Goal: Task Accomplishment & Management: Use online tool/utility

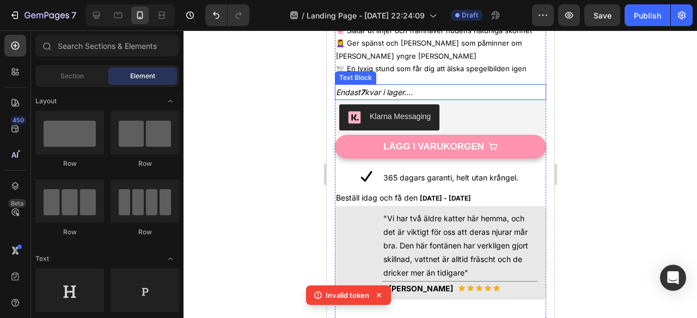
scroll to position [468, 0]
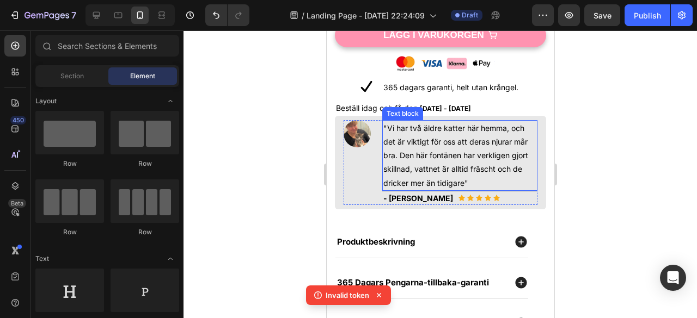
click at [395, 121] on p ""Vi har två äldre katter här hemma, och det är viktigt för oss att deras njurar…" at bounding box center [459, 155] width 153 height 69
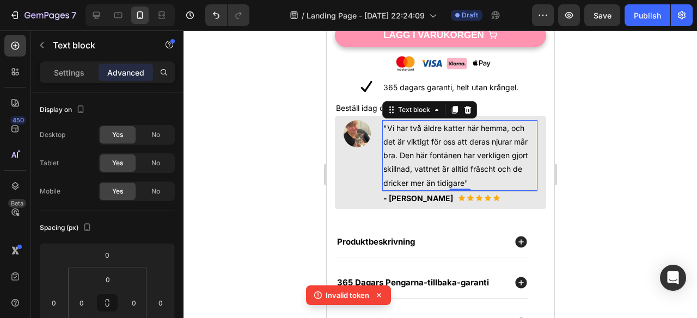
click at [393, 121] on p ""Vi har två äldre katter här hemma, och det är viktigt för oss att deras njurar…" at bounding box center [459, 155] width 153 height 69
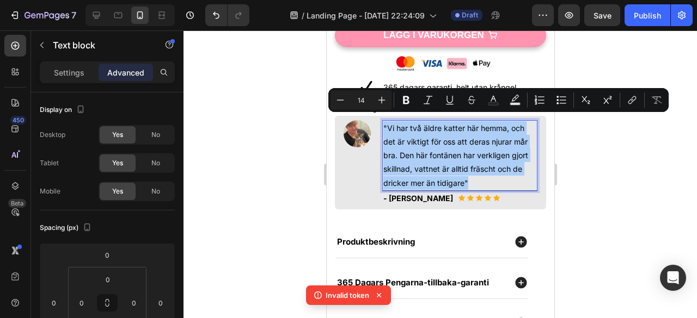
click at [604, 201] on div at bounding box center [439, 174] width 513 height 288
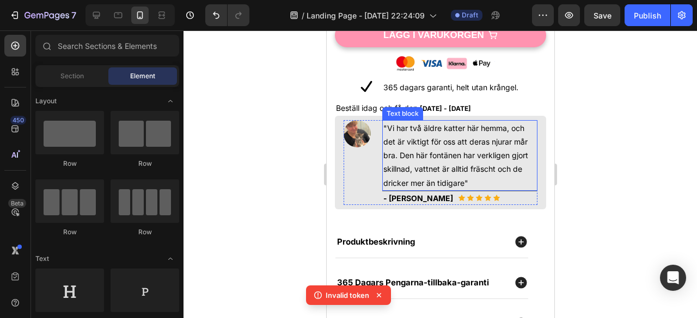
click at [442, 145] on p ""Vi har två äldre katter här hemma, och det är viktigt för oss att deras njurar…" at bounding box center [459, 155] width 153 height 69
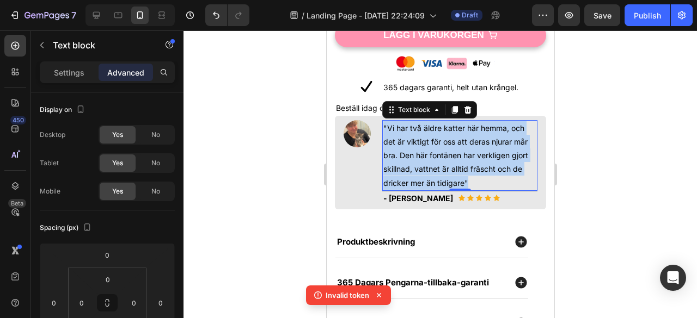
click at [442, 145] on p ""Vi har två äldre katter här hemma, och det är viktigt för oss att deras njurar…" at bounding box center [459, 155] width 153 height 69
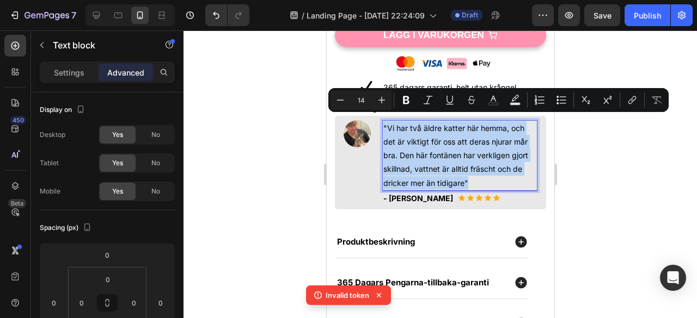
copy p ""Vi har två äldre katter här hemma, och det är viktigt för oss att deras njurar…"
click at [442, 145] on p ""Vi har två äldre katter här hemma, och det är viktigt för oss att deras njurar…" at bounding box center [459, 155] width 153 height 69
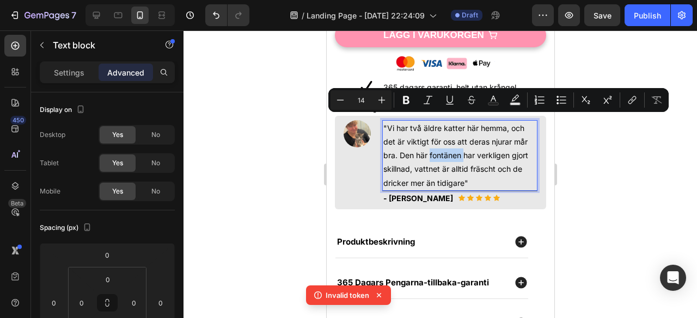
copy p "fontänen"
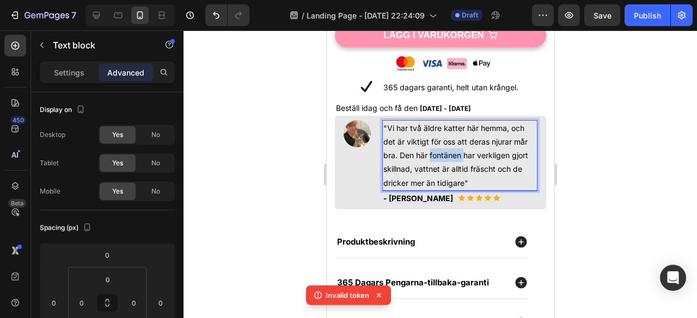
click at [442, 145] on p ""Vi har två äldre katter här hemma, och det är viktigt för oss att deras njurar…" at bounding box center [459, 155] width 153 height 69
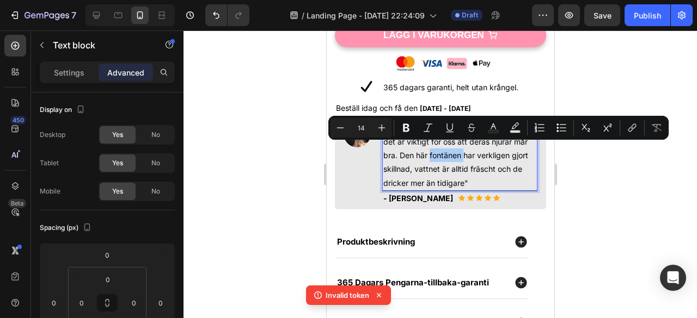
click at [639, 72] on div at bounding box center [439, 174] width 513 height 288
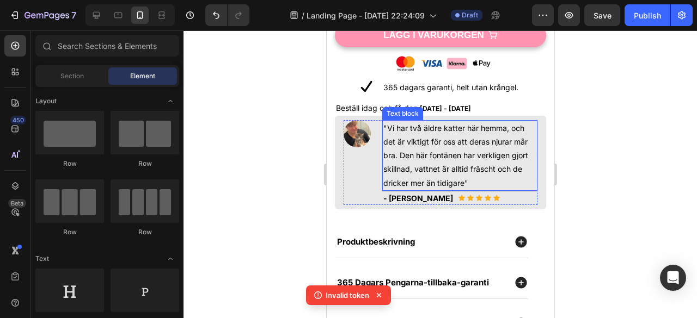
click at [429, 144] on p ""Vi har två äldre katter här hemma, och det är viktigt för oss att deras njurar…" at bounding box center [459, 155] width 153 height 69
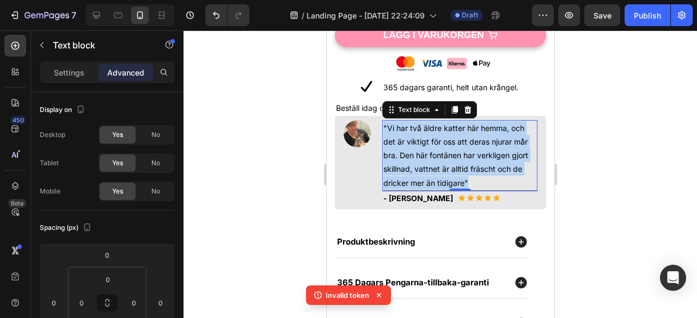
click at [429, 144] on p ""Vi har två äldre katter här hemma, och det är viktigt för oss att deras njurar…" at bounding box center [459, 155] width 153 height 69
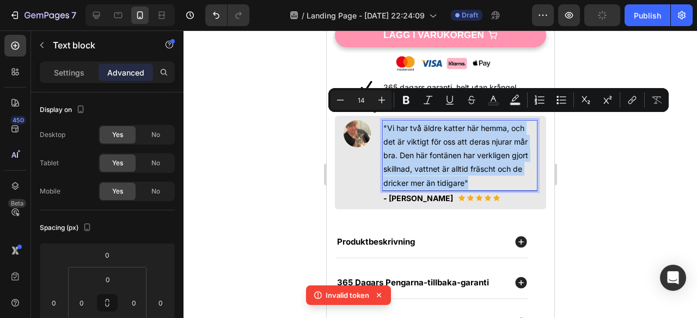
copy p ""Vi har två äldre katter här hemma, och det är viktigt för oss att deras njurar…"
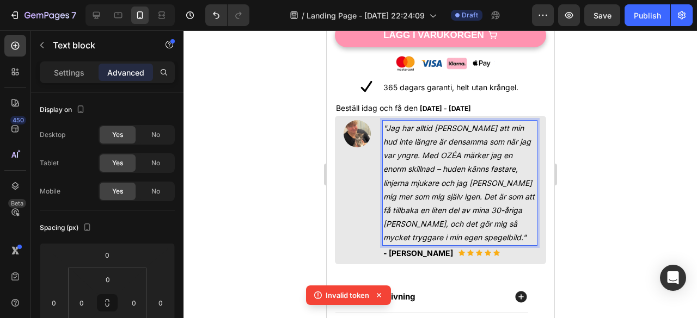
click at [649, 192] on div at bounding box center [439, 174] width 513 height 288
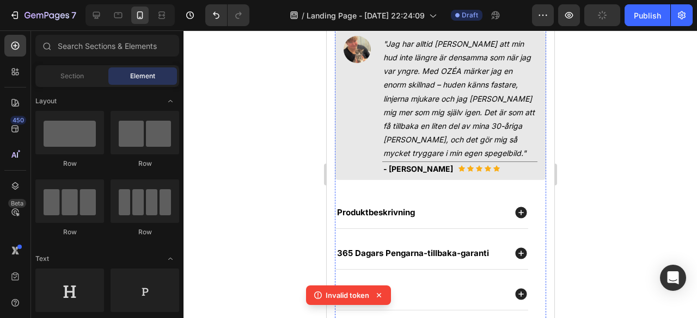
scroll to position [639, 0]
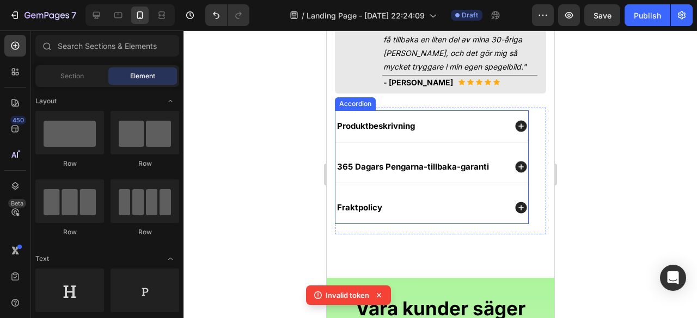
click at [439, 123] on div "Produktbeskrivning" at bounding box center [420, 125] width 170 height 11
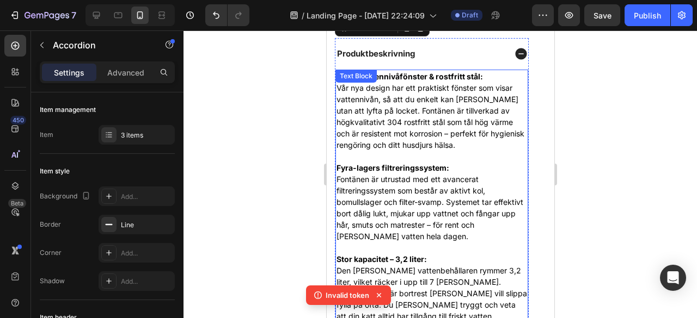
scroll to position [718, 0]
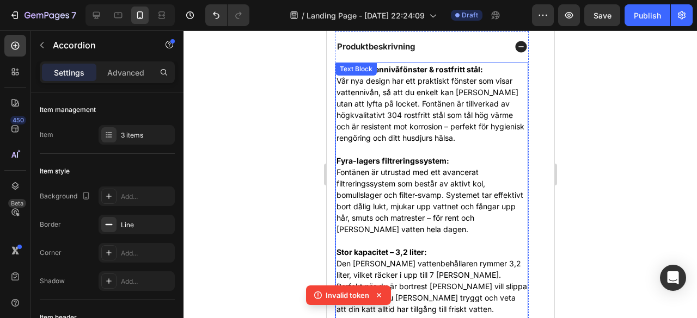
click at [452, 68] on p "Smart vattennivåfönster & rostfritt stål: Vår nya design har ett praktiskt föns…" at bounding box center [431, 104] width 191 height 80
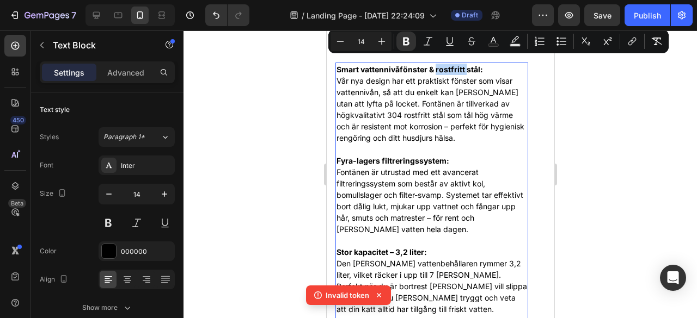
click at [458, 65] on strong "Smart vattennivåfönster & rostfritt stål:" at bounding box center [409, 69] width 146 height 9
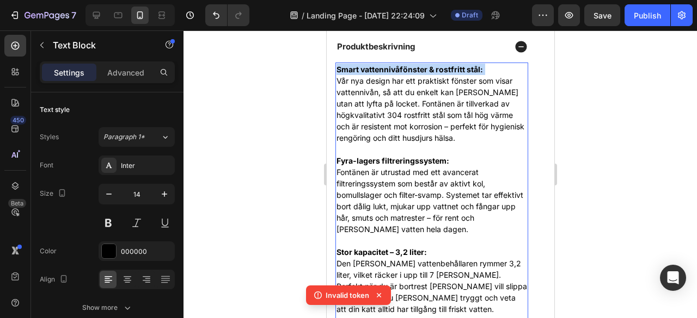
click at [458, 65] on strong "Smart vattennivåfönster & rostfritt stål:" at bounding box center [409, 69] width 146 height 9
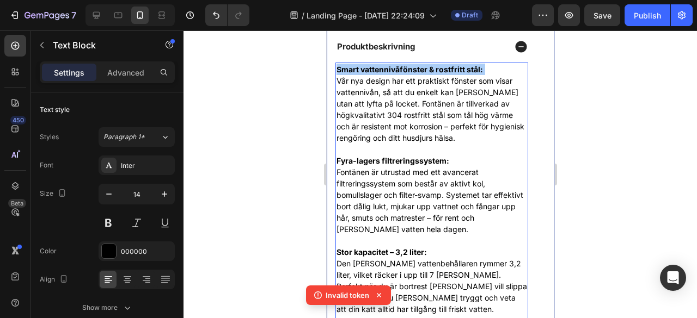
click at [577, 141] on div at bounding box center [439, 174] width 513 height 288
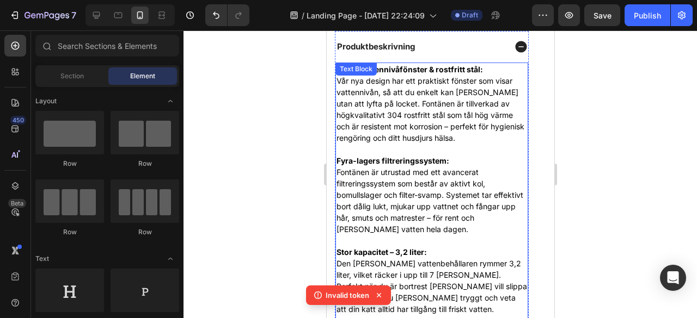
click at [353, 77] on p "Smart vattennivåfönster & rostfritt stål: Vår nya design har ett praktiskt föns…" at bounding box center [431, 104] width 191 height 80
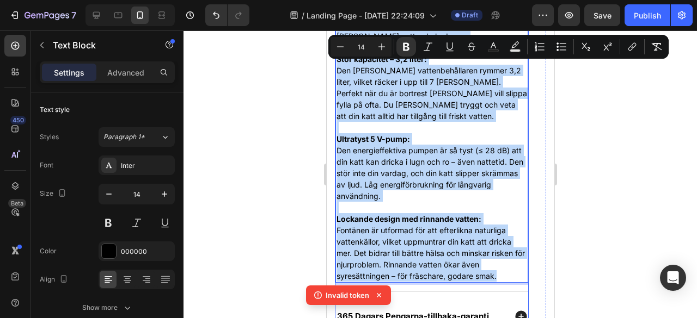
scroll to position [932, 0]
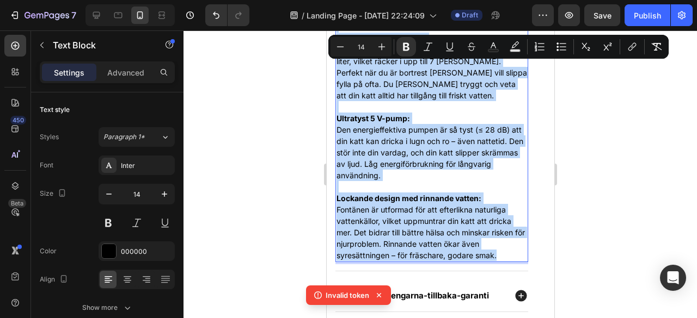
drag, startPoint x: 336, startPoint y: 61, endPoint x: 501, endPoint y: 250, distance: 251.2
click at [501, 250] on div "Smart vattennivåfönster & rostfritt stål: Vår nya design har ett praktiskt föns…" at bounding box center [431, 56] width 193 height 414
copy div "Lorem ipsumdolorsitamet & consectet adip: Eli sed doeius tem inc utlaboree dolo…"
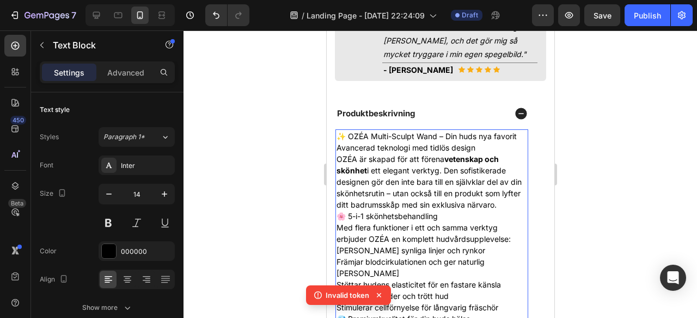
scroll to position [656, 0]
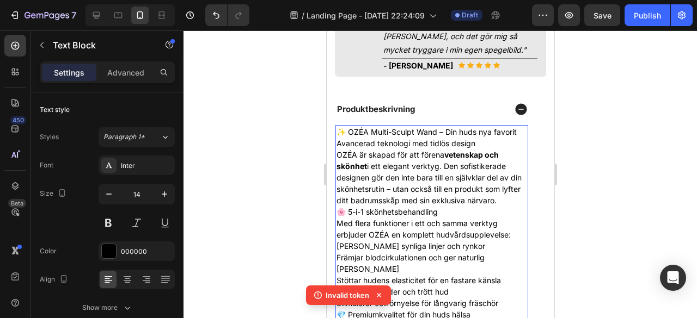
click at [467, 206] on p "🌸 5-i-1 skönhetsbehandling" at bounding box center [431, 211] width 191 height 11
click at [517, 192] on p "OZÉA är skapad för att förena vetenskap och skönhet i ett elegant verktyg. Den …" at bounding box center [431, 177] width 191 height 57
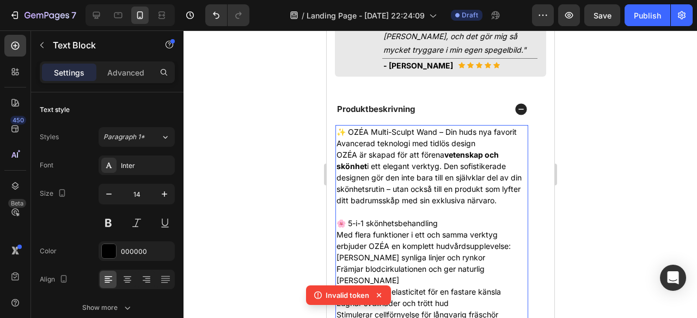
scroll to position [791, 0]
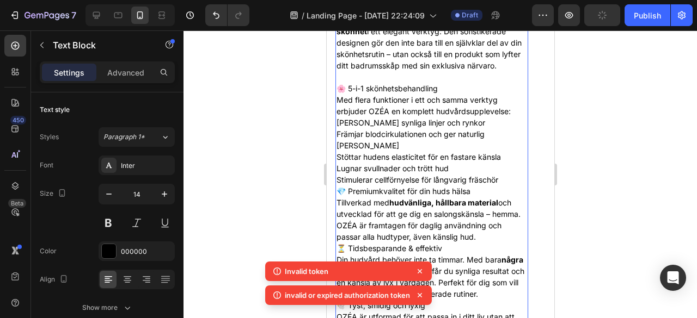
click at [504, 174] on p "Stimulerar cellförnyelse för långvarig fräschör" at bounding box center [431, 179] width 191 height 11
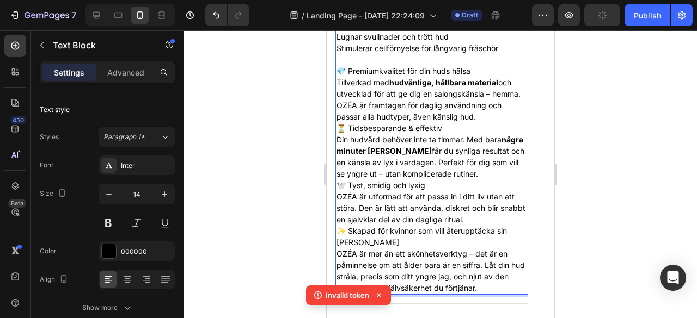
scroll to position [960, 0]
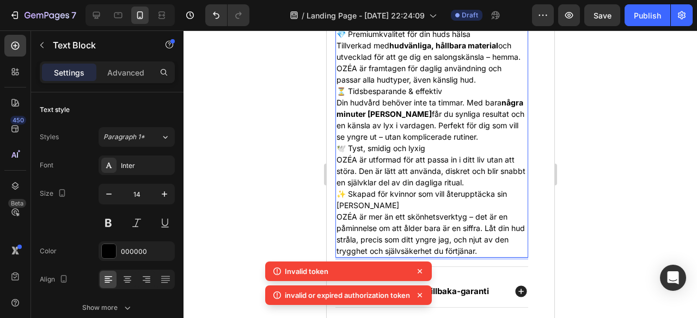
click at [496, 165] on p "OZÉA är utformad för att passa in i ditt liv utan att störa. Den är lätt att an…" at bounding box center [431, 171] width 191 height 34
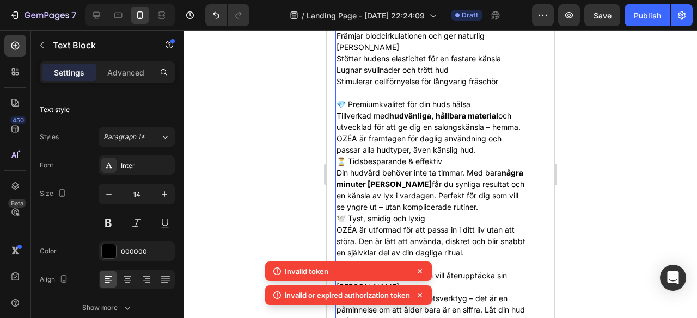
scroll to position [889, 0]
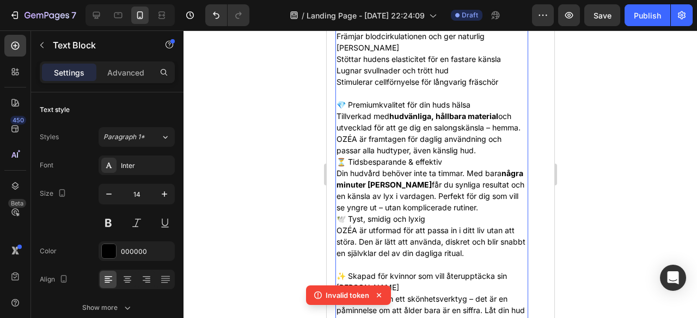
click at [496, 133] on p "Tillverkad med hudvänliga, hållbara material och utvecklad för att ge dig en sa…" at bounding box center [431, 133] width 191 height 46
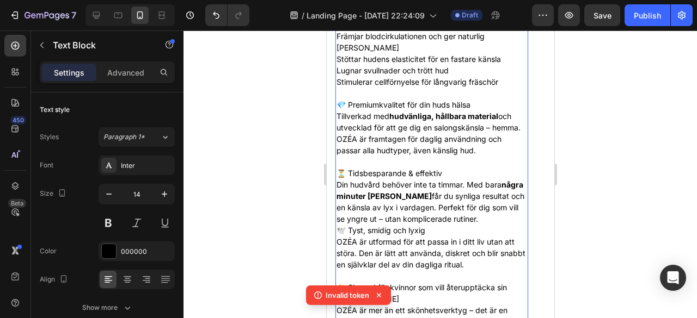
click at [632, 140] on div at bounding box center [439, 174] width 513 height 288
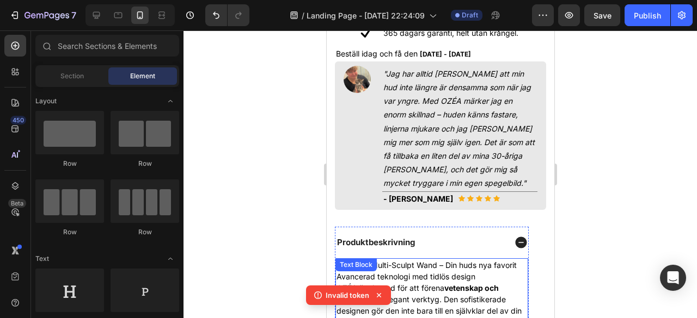
scroll to position [520, 0]
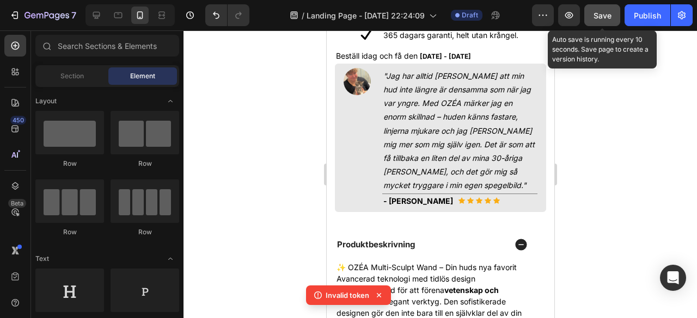
click at [604, 15] on span "Save" at bounding box center [602, 15] width 18 height 9
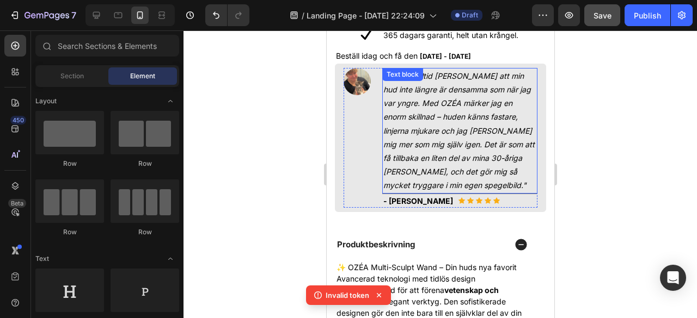
click at [444, 175] on icon ""Jag har alltid känt att min hud inte längre är densamma som när jag var yngre.…" at bounding box center [458, 130] width 151 height 119
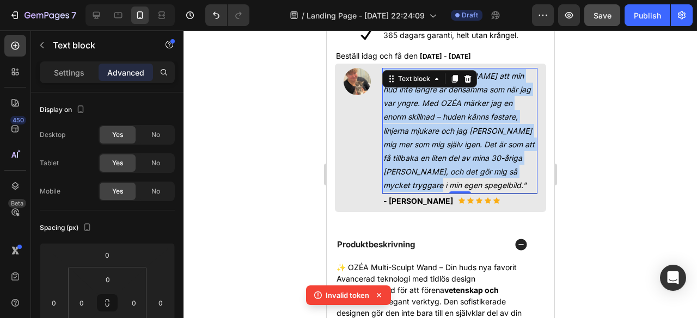
click at [444, 175] on icon ""Jag har alltid känt att min hud inte längre är densamma som när jag var yngre.…" at bounding box center [458, 130] width 151 height 119
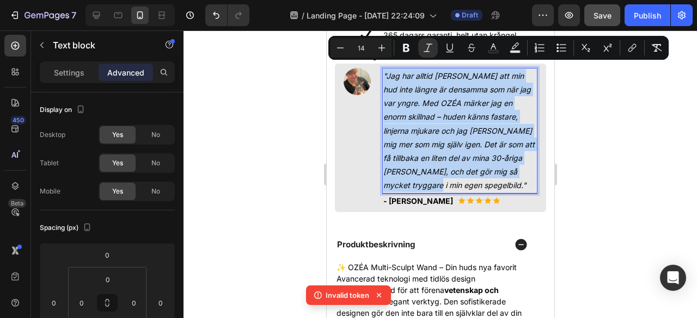
copy icon ""Jag har alltid känt att min hud inte längre är densamma som när jag var yngre.…"
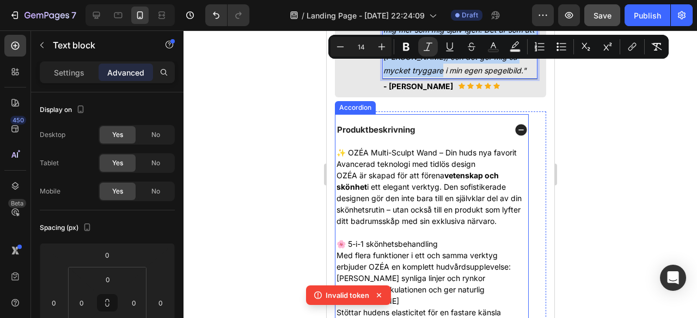
scroll to position [654, 0]
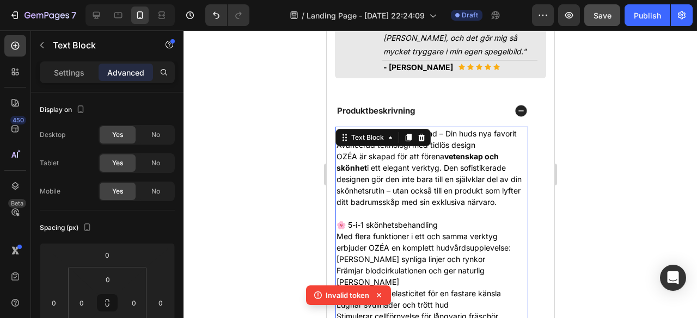
click at [382, 136] on div "Text Block" at bounding box center [382, 137] width 95 height 17
click at [382, 136] on div "Text Block" at bounding box center [366, 137] width 59 height 13
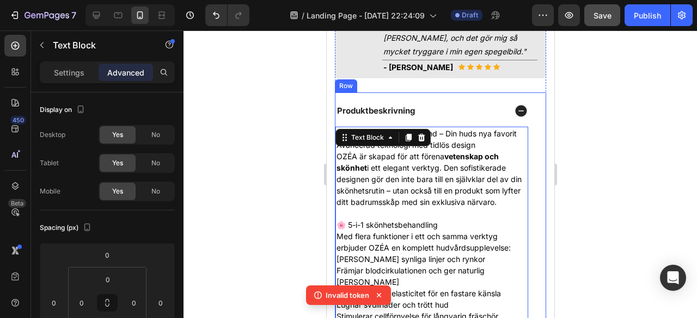
click at [594, 180] on div at bounding box center [439, 174] width 513 height 288
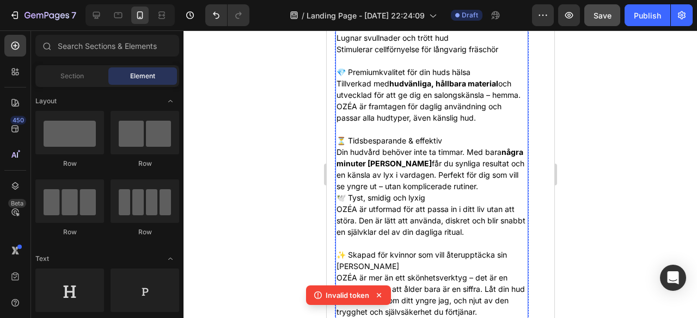
scroll to position [1033, 0]
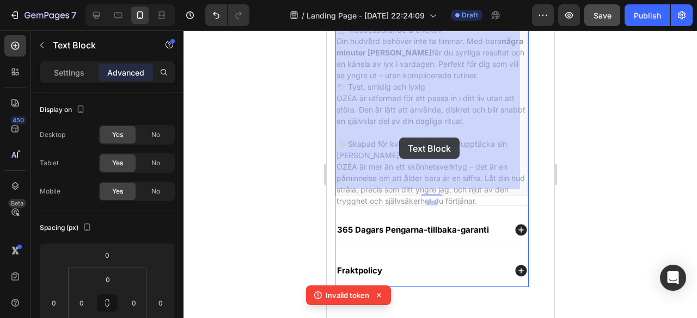
drag, startPoint x: 493, startPoint y: 183, endPoint x: 408, endPoint y: 157, distance: 89.4
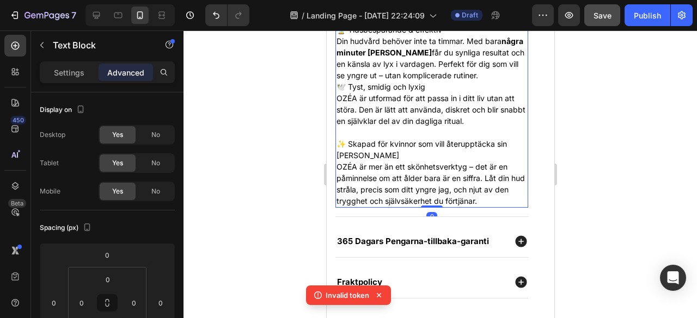
click at [627, 174] on div at bounding box center [439, 174] width 513 height 288
drag, startPoint x: 490, startPoint y: 183, endPoint x: 458, endPoint y: 174, distance: 33.4
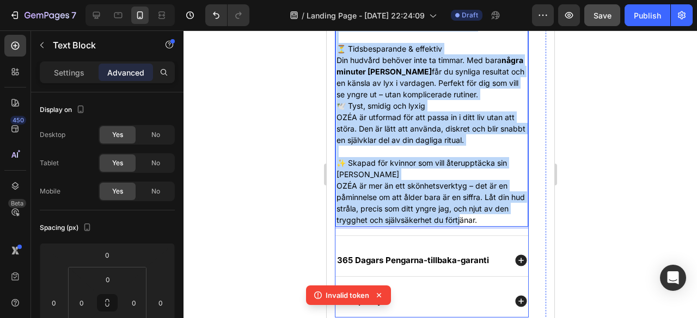
scroll to position [1018, 0]
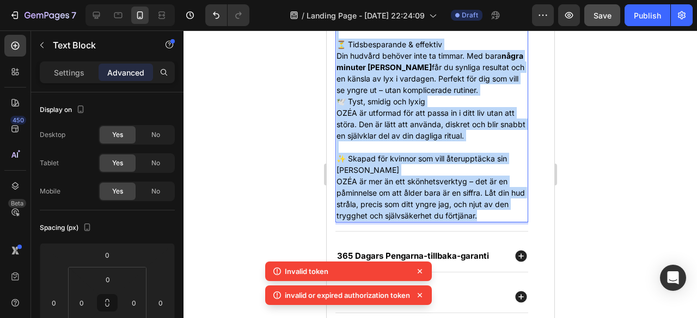
drag, startPoint x: 336, startPoint y: 172, endPoint x: 501, endPoint y: 200, distance: 166.7
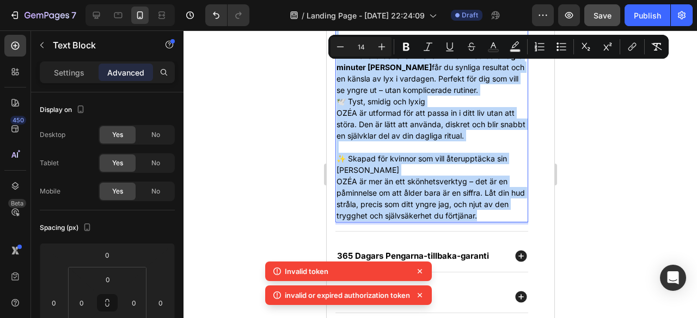
copy div "✨ OZÉA Multi-Sculpt Wand – Din huds nya favorit Avancerad teknologi med tidlös …"
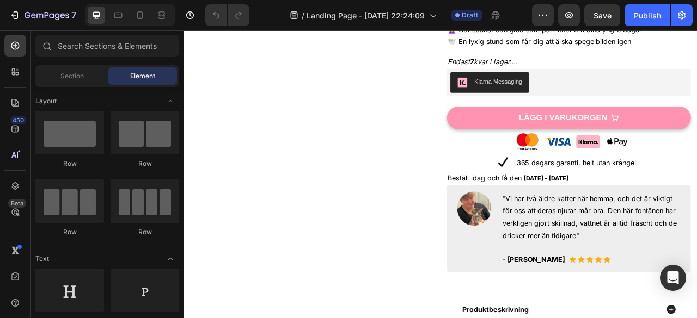
scroll to position [431, 0]
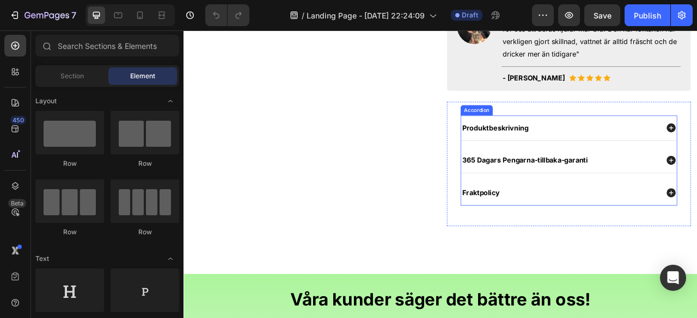
click at [619, 153] on div "Produktbeskrivning" at bounding box center [661, 155] width 251 height 15
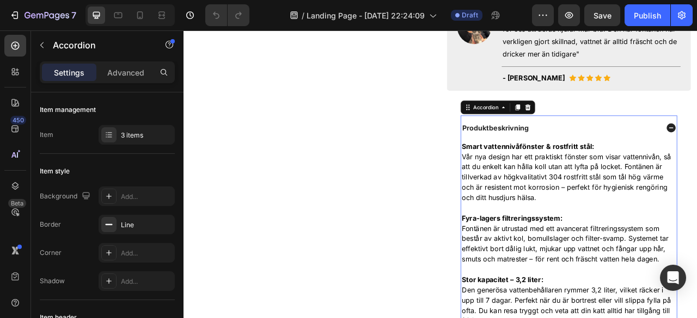
scroll to position [276, 0]
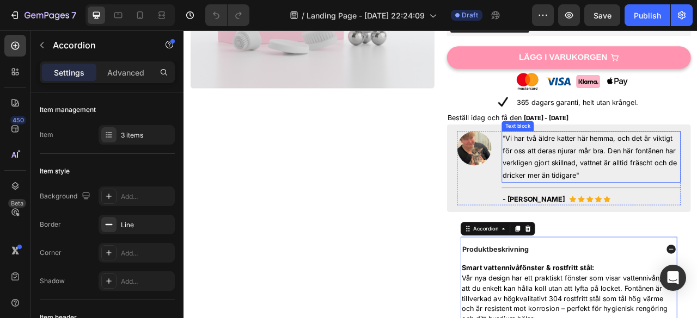
click at [641, 198] on p ""Vi har två äldre katter här hemma, och det är viktigt för oss att deras njurar…" at bounding box center [701, 191] width 225 height 63
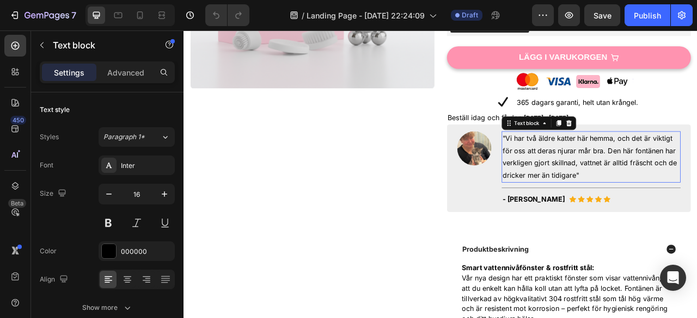
click at [641, 198] on p ""Vi har två äldre katter här hemma, och det är viktigt för oss att deras njurar…" at bounding box center [701, 191] width 225 height 63
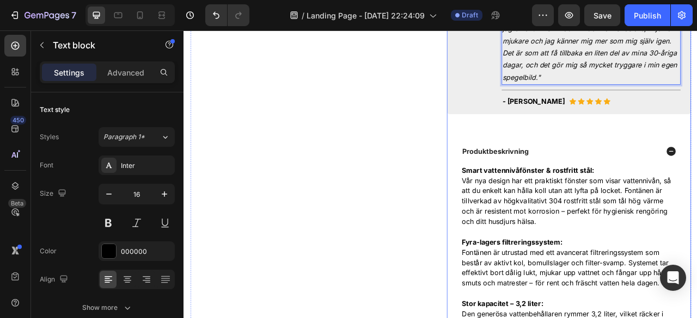
scroll to position [448, 0]
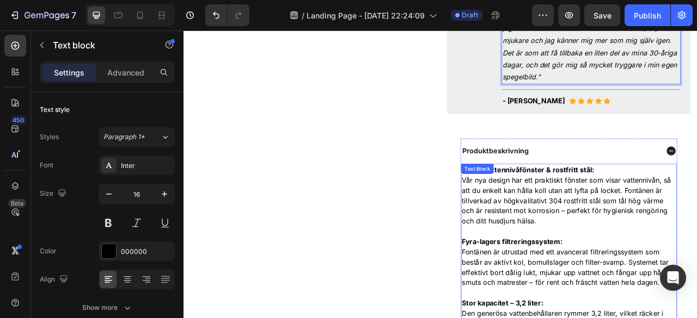
click at [607, 239] on p "Smart vattennivåfönster & rostfritt stål: Vår nya design har ett praktiskt föns…" at bounding box center [673, 240] width 272 height 78
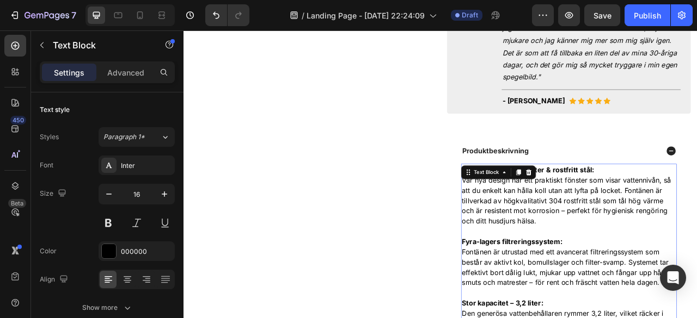
click at [607, 239] on p "Smart vattennivåfönster & rostfritt stål: Vår nya design har ett praktiskt föns…" at bounding box center [673, 240] width 272 height 78
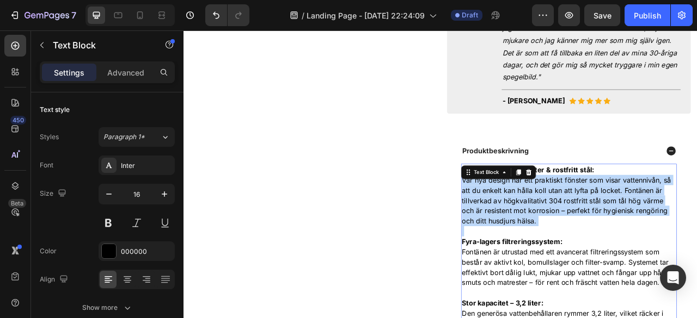
click at [607, 239] on p "Smart vattennivåfönster & rostfritt stål: Vår nya design har ett praktiskt föns…" at bounding box center [673, 240] width 272 height 78
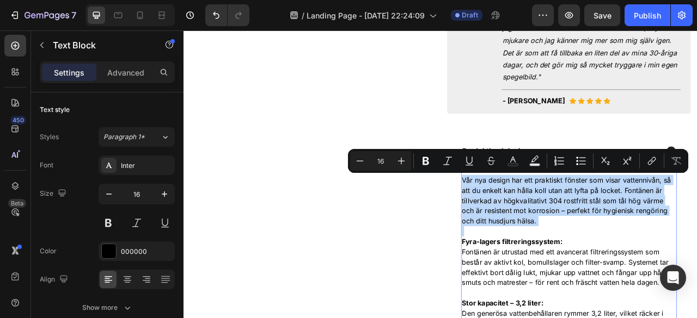
click at [683, 290] on p "Rich Text Editor. Editing area: main" at bounding box center [673, 286] width 272 height 13
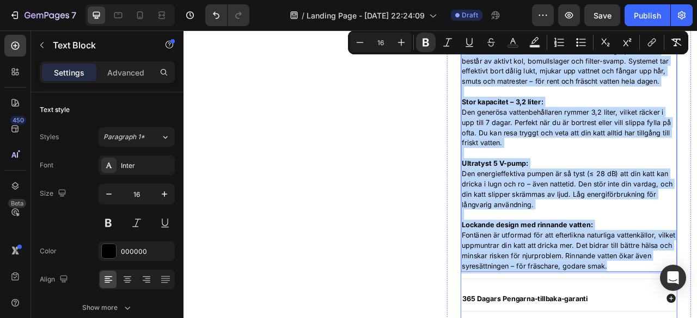
scroll to position [715, 0]
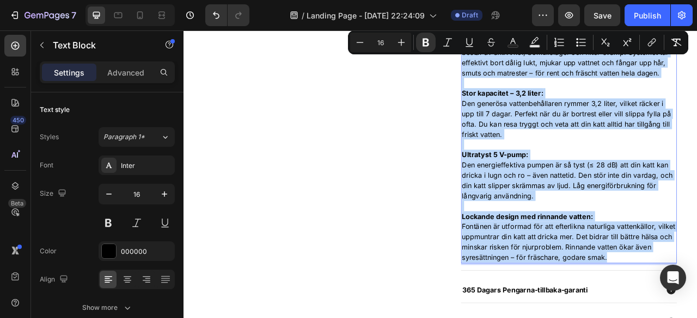
drag, startPoint x: 533, startPoint y: 207, endPoint x: 742, endPoint y: 323, distance: 239.0
click at [696, 318] on div "Smart vattennivåfönster & rostfritt stål: Vår nya design har ett praktiskt föns…" at bounding box center [673, 130] width 274 height 394
copy div "Lorem ipsumdolorsitamet & consectet adip: Eli sed doeius tem inc utlaboree dolo…"
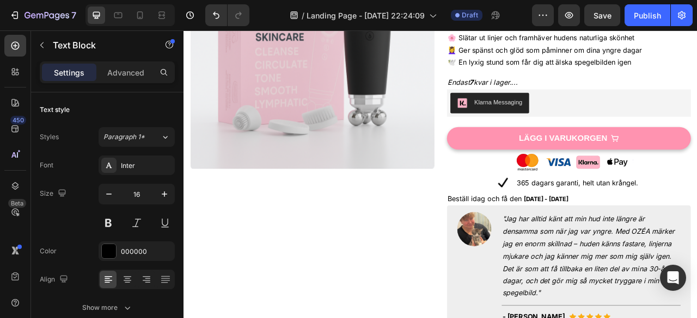
scroll to position [0, 0]
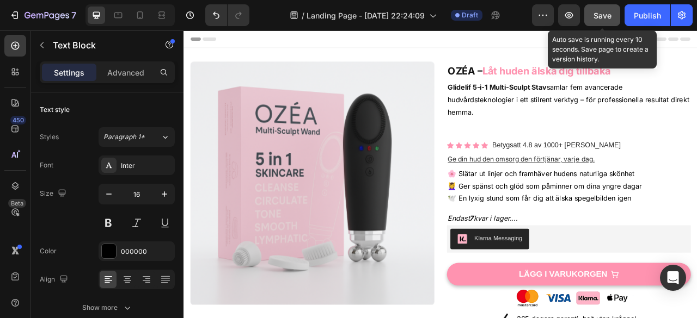
click at [606, 11] on span "Save" at bounding box center [602, 15] width 18 height 9
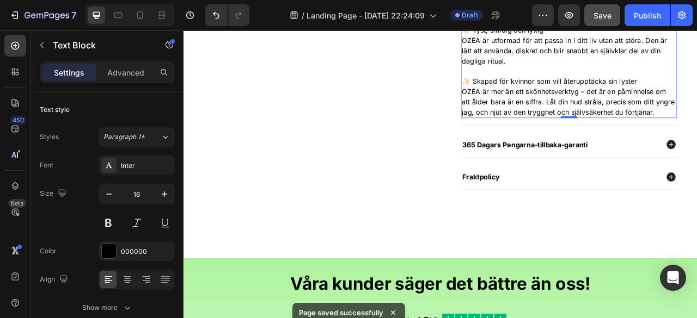
scroll to position [950, 0]
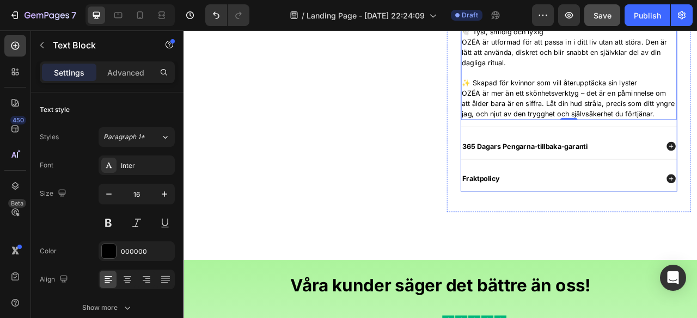
click at [645, 194] on div "365 Dagars Pengarna-tillbaka-garanti" at bounding box center [673, 178] width 274 height 32
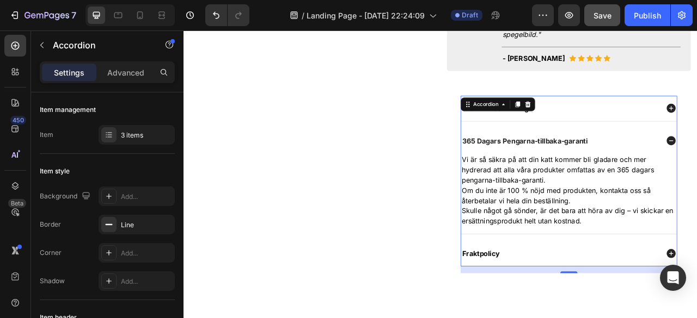
scroll to position [503, 0]
click at [602, 224] on p "Vi är så säkra på att din katt kommer bli gladare och mer hydrerad att alla vår…" at bounding box center [673, 207] width 272 height 39
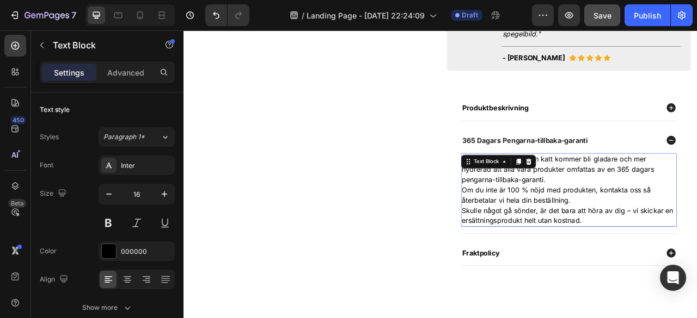
click at [602, 224] on p "Vi är så säkra på att din katt kommer bli gladare och mer hydrerad att alla vår…" at bounding box center [673, 207] width 272 height 39
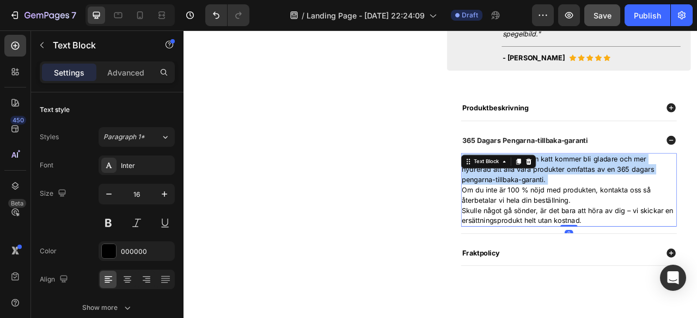
click at [602, 224] on p "Vi är så säkra på att din katt kommer bli gladare och mer hydrerad att alla vår…" at bounding box center [673, 207] width 272 height 39
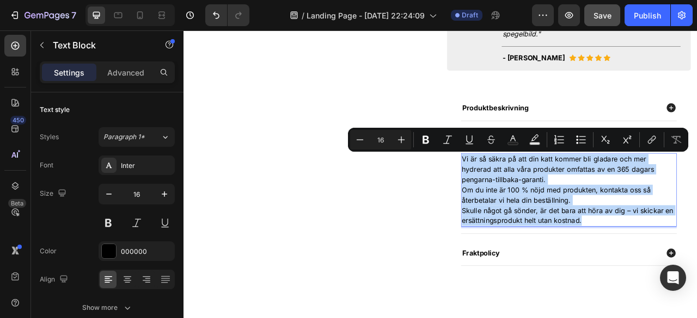
drag, startPoint x: 690, startPoint y: 270, endPoint x: 534, endPoint y: 190, distance: 175.5
click at [536, 190] on div "Vi är så säkra på att din katt kommer bli gladare och mer hydrerad att alla vår…" at bounding box center [673, 234] width 274 height 94
copy div "Vi är så säkra på att din katt kommer bli gladare och mer hydrerad att alla vår…"
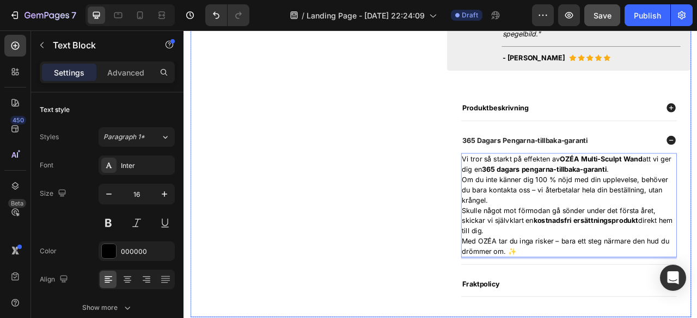
scroll to position [588, 0]
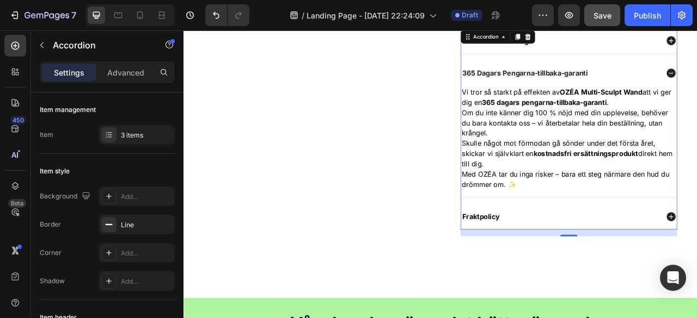
click at [641, 269] on div "Fraktpolicy" at bounding box center [661, 268] width 251 height 15
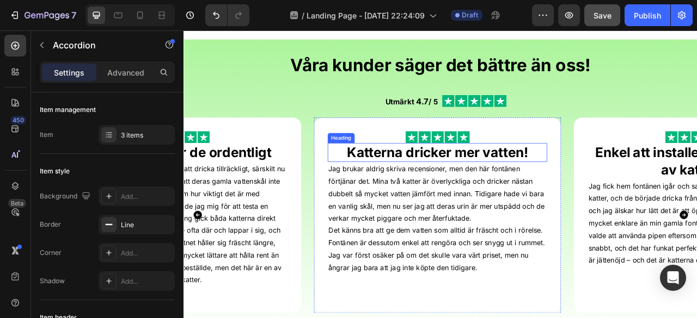
scroll to position [890, 0]
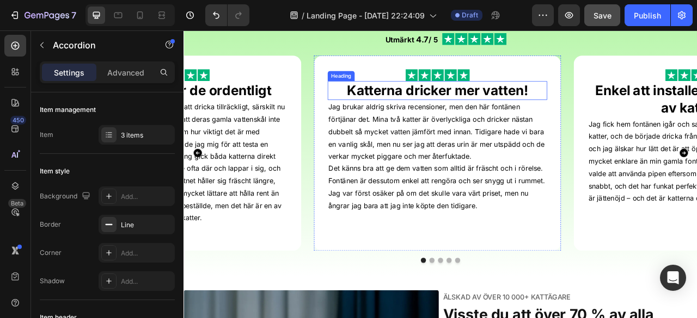
click at [525, 108] on strong "Katterna dricker mer vatten!" at bounding box center [506, 107] width 230 height 20
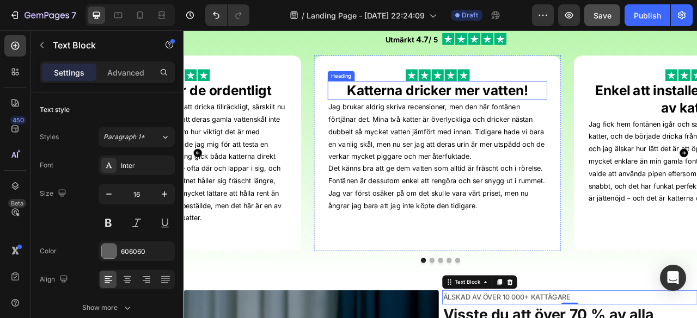
click at [499, 111] on strong "Katterna dricker mer vatten!" at bounding box center [506, 107] width 230 height 20
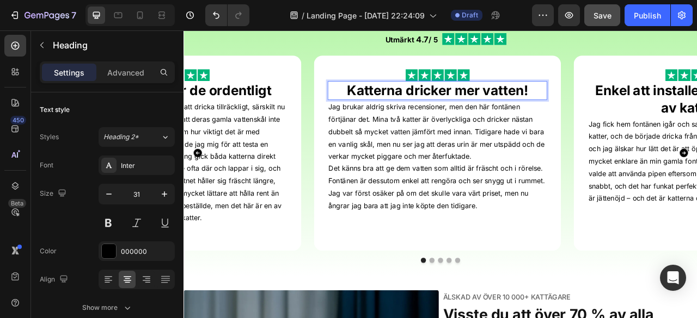
click at [499, 111] on strong "Katterna dricker mer vatten!" at bounding box center [506, 107] width 230 height 20
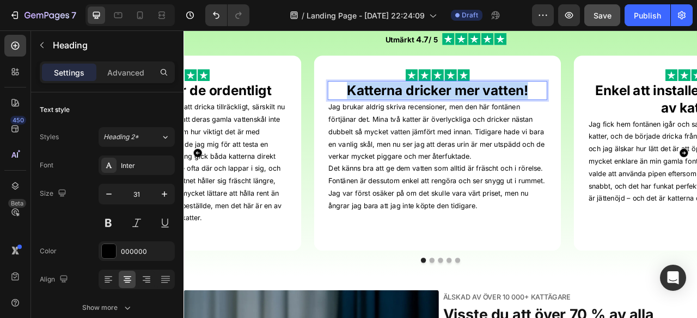
click at [499, 111] on strong "Katterna dricker mer vatten!" at bounding box center [506, 107] width 230 height 20
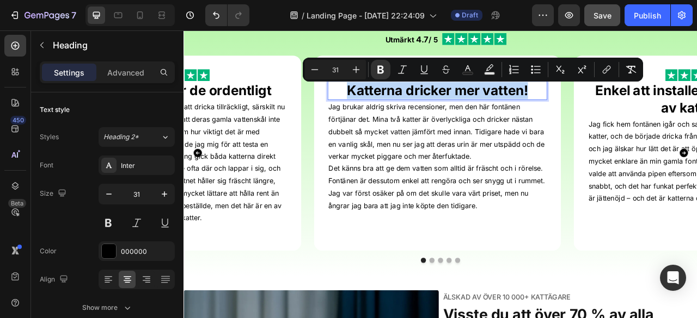
click at [499, 111] on strong "Katterna dricker mer vatten!" at bounding box center [506, 107] width 230 height 20
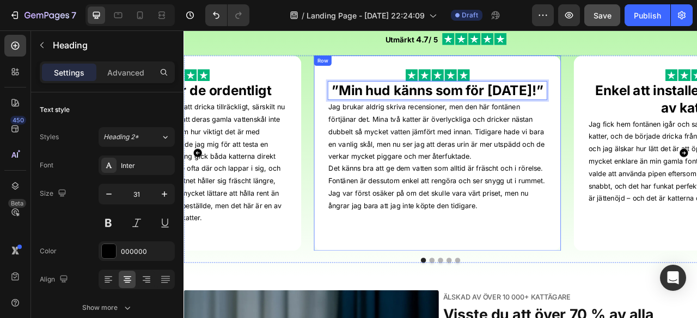
click at [646, 115] on div "Image ”Min hud känns som för [DATE]!” Heading 0 Jag brukar aldrig skriva recens…" at bounding box center [506, 187] width 314 height 249
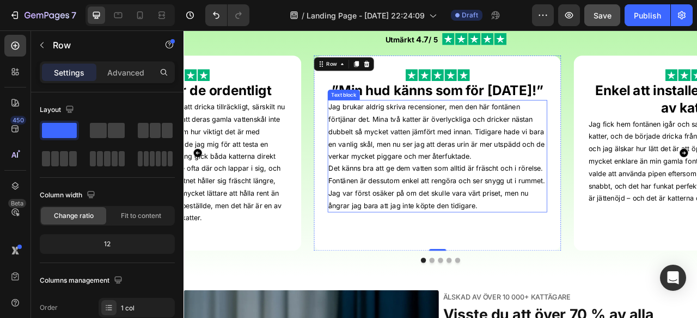
click at [496, 221] on p "Det känns bra att ge dem vatten som alltid är fräscht och i rörelse. Fontänen ä…" at bounding box center [505, 230] width 277 height 63
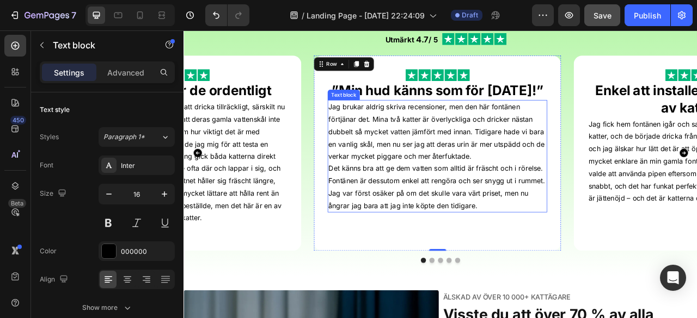
click at [496, 221] on p "Det känns bra att ge dem vatten som alltid är fräscht och i rörelse. Fontänen ä…" at bounding box center [505, 230] width 277 height 63
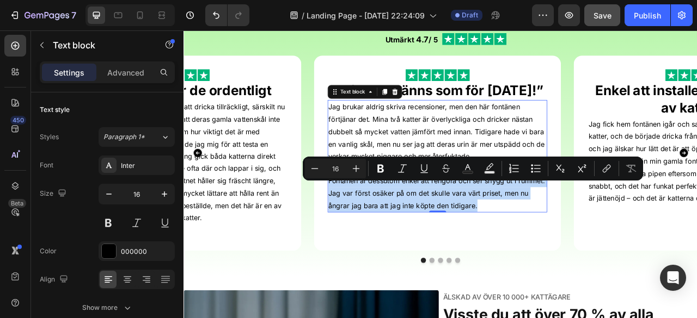
click at [496, 221] on p "Det känns bra att ge dem vatten som alltid är fräscht och i rörelse. Fontänen ä…" at bounding box center [505, 230] width 277 height 63
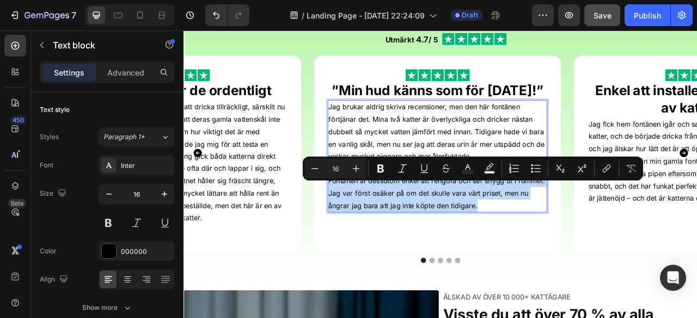
click at [587, 261] on p "Det känns bra att ge dem vatten som alltid är fräscht och i rörelse. Fontänen ä…" at bounding box center [505, 230] width 277 height 63
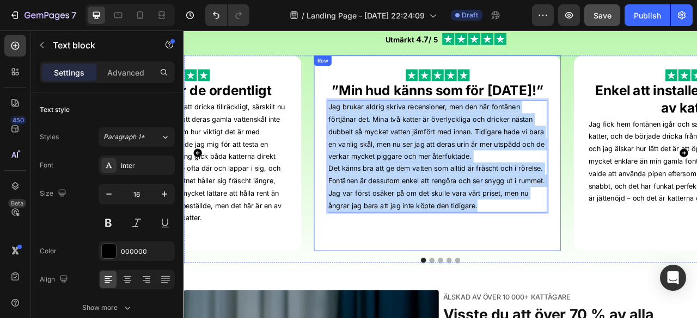
drag, startPoint x: 564, startPoint y: 275, endPoint x: 360, endPoint y: 145, distance: 241.6
click at [360, 145] on div "Image ⁠⁠⁠⁠⁠⁠⁠ ”Min hud känns som för [DATE]!” Heading Jag brukar aldrig skriva …" at bounding box center [506, 187] width 314 height 249
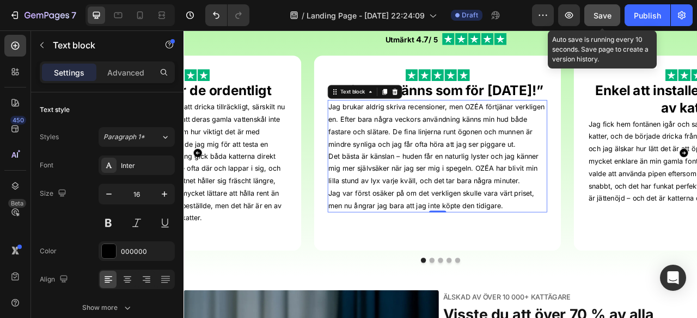
click at [601, 25] on button "Save" at bounding box center [602, 15] width 36 height 22
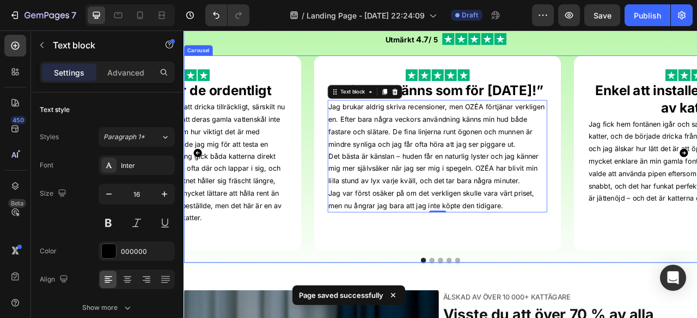
click at [496, 318] on button "Dot" at bounding box center [499, 323] width 7 height 7
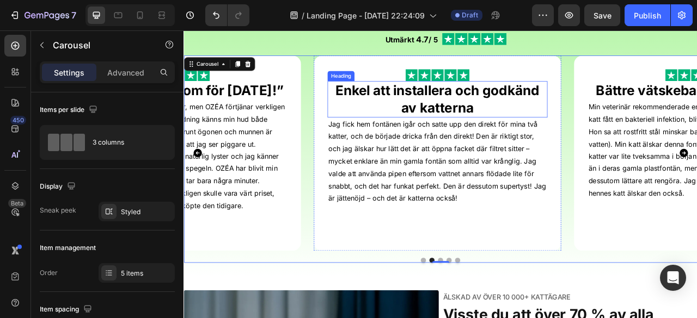
click at [501, 108] on strong "Enkel att installera och godkänd av katterna" at bounding box center [506, 118] width 260 height 42
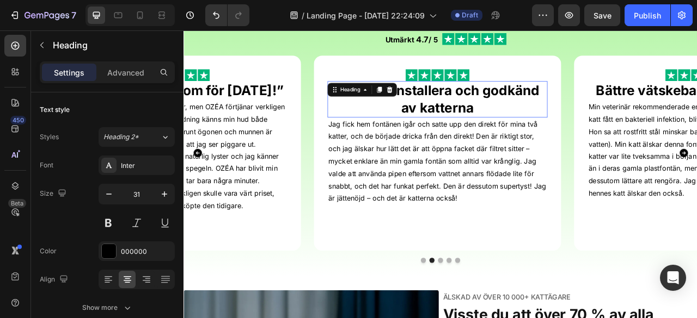
click at [501, 108] on strong "Enkel att installera och godkänd av katterna" at bounding box center [506, 118] width 260 height 42
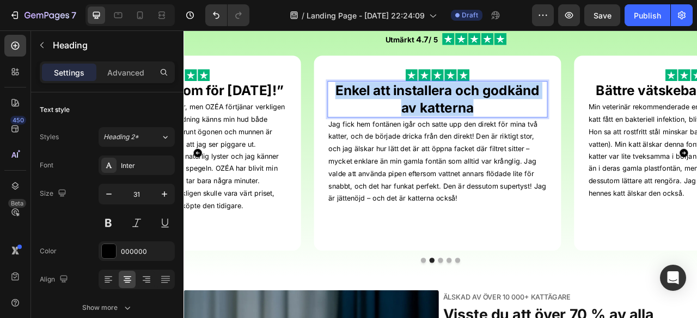
click at [501, 108] on strong "Enkel att installera och godkänd av katterna" at bounding box center [506, 118] width 260 height 42
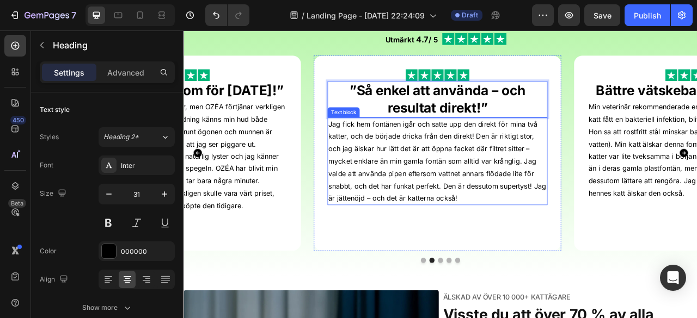
click at [504, 184] on p "Jag fick hem fontänen igår och satte upp den direkt för mina två katter, och de…" at bounding box center [505, 198] width 277 height 110
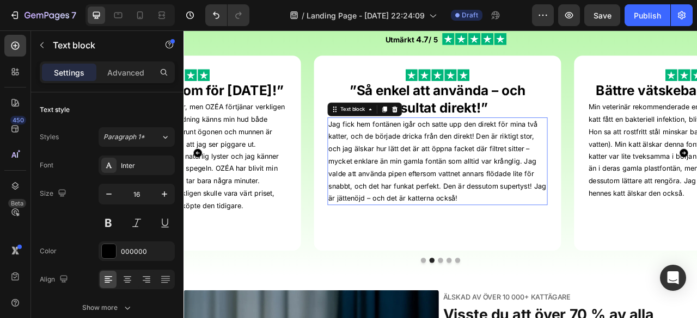
click at [504, 184] on p "Jag fick hem fontänen igår och satte upp den direkt för mina två katter, och de…" at bounding box center [505, 198] width 277 height 110
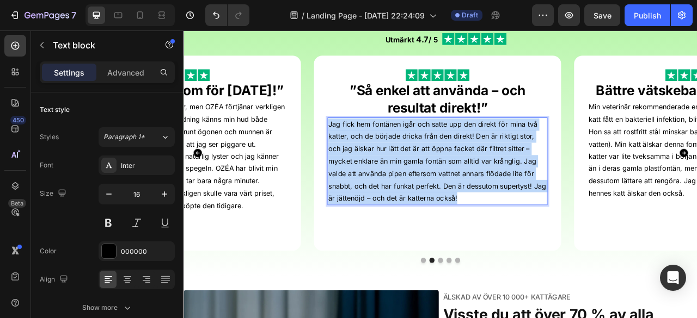
click at [504, 184] on p "Jag fick hem fontänen igår och satte upp den direkt för mina två katter, och de…" at bounding box center [505, 198] width 277 height 110
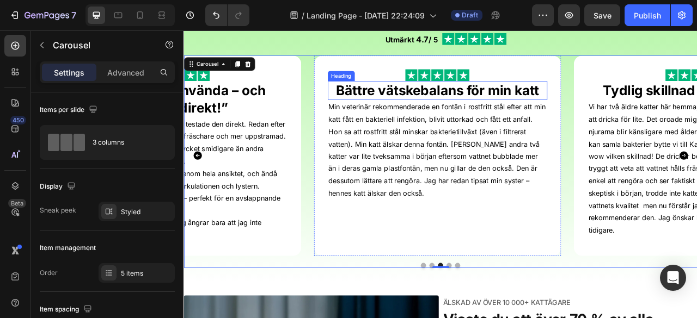
click at [517, 111] on strong "Bättre vätskebalans för min katt" at bounding box center [506, 107] width 259 height 20
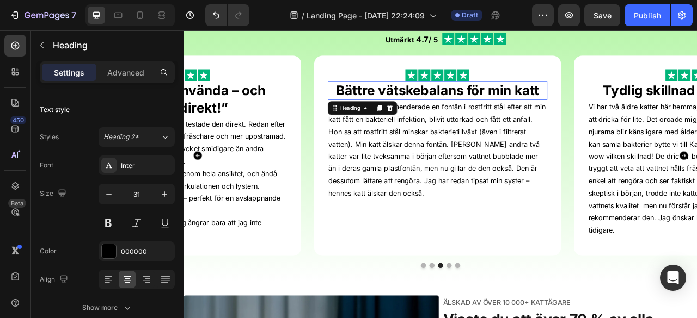
click at [517, 111] on strong "Bättre vätskebalans för min katt" at bounding box center [506, 107] width 259 height 20
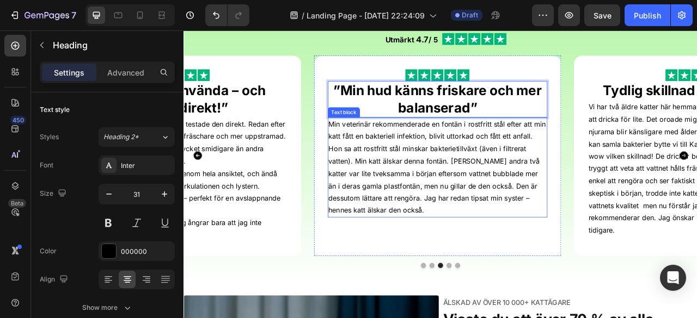
click at [471, 211] on p "Min veterinär rekommenderade en fontän i rostfritt stål efter att min katt fått…" at bounding box center [505, 205] width 277 height 125
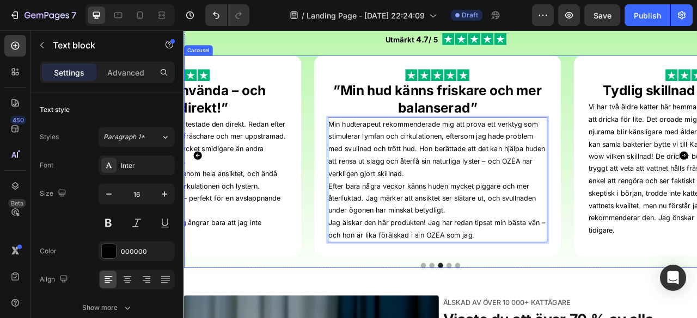
click at [519, 318] on div "Image ⁠⁠⁠⁠⁠⁠⁠ ”Min hud känns som för [DATE]!” Heading Jag brukar aldrig skriva …" at bounding box center [509, 198] width 653 height 271
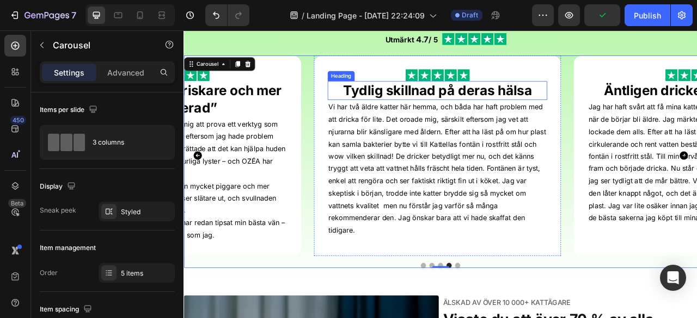
click at [505, 103] on strong "Tydlig skillnad på deras hälsa" at bounding box center [506, 107] width 240 height 20
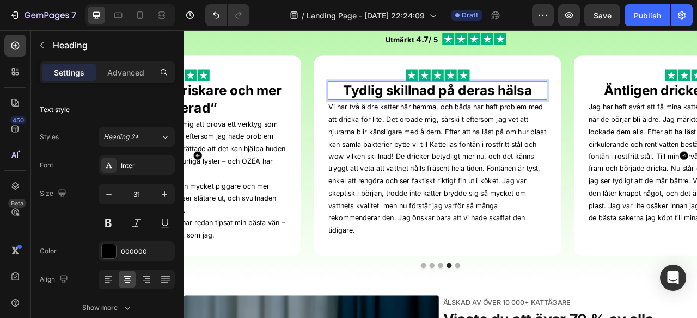
click at [542, 101] on strong "Tydlig skillnad på deras hälsa" at bounding box center [506, 107] width 240 height 20
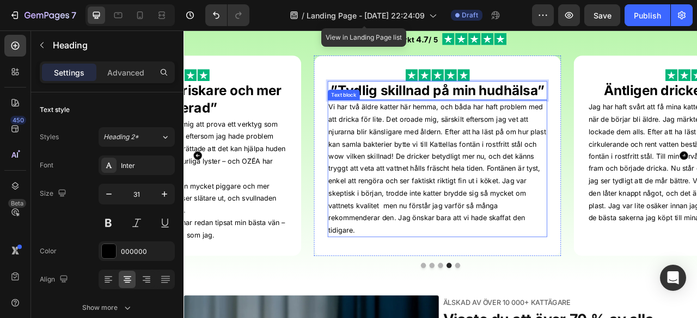
click at [470, 193] on p "Vi har två äldre katter här hemma, och båda har haft problem med att dricka för…" at bounding box center [505, 206] width 277 height 173
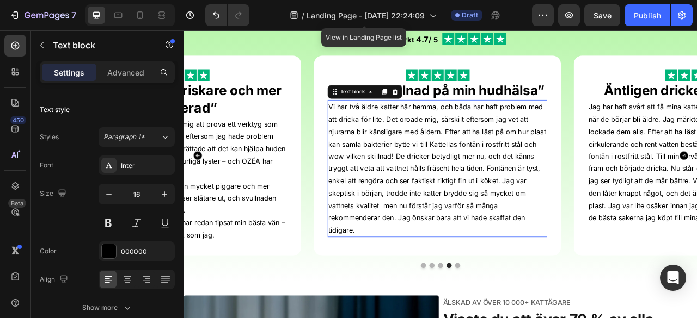
click at [470, 193] on p "Vi har två äldre katter här hemma, och båda har haft problem med att dricka för…" at bounding box center [505, 206] width 277 height 173
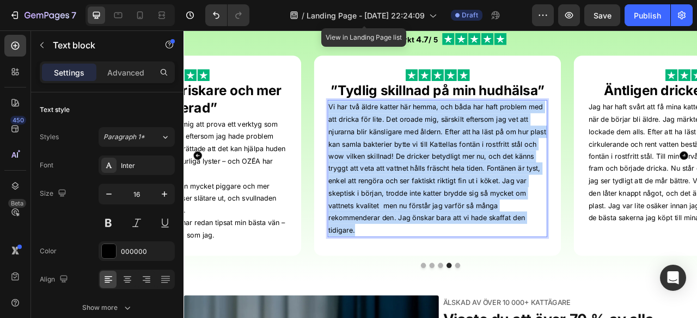
click at [470, 193] on p "Vi har två äldre katter här hemma, och båda har haft problem med att dricka för…" at bounding box center [505, 206] width 277 height 173
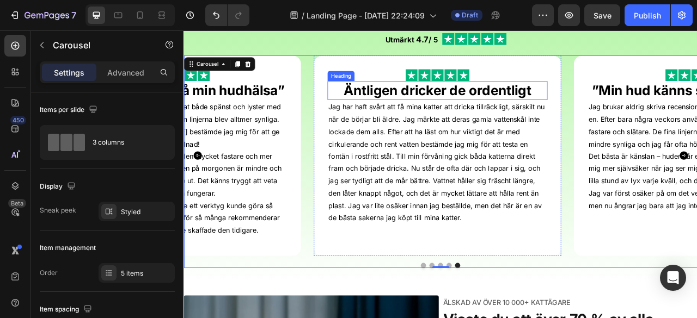
click at [503, 111] on strong "Äntligen dricker de ordentligt" at bounding box center [505, 107] width 238 height 20
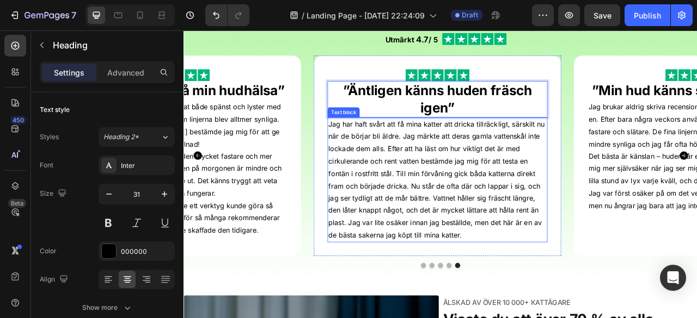
click at [459, 241] on p "Jag har haft svårt att få mina katter att dricka tillräckligt, särskilt nu när …" at bounding box center [505, 221] width 277 height 157
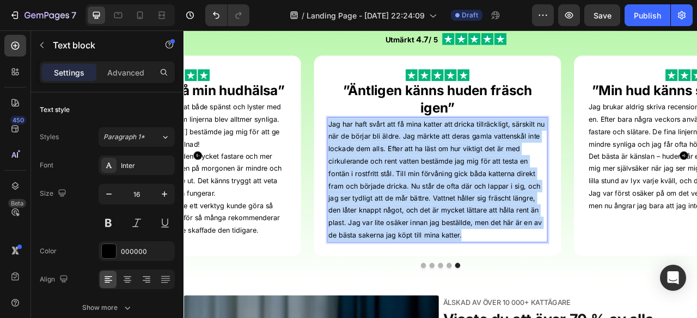
click at [459, 241] on p "Jag har haft svårt att få mina katter att dricka tillräckligt, särskilt nu när …" at bounding box center [505, 221] width 277 height 157
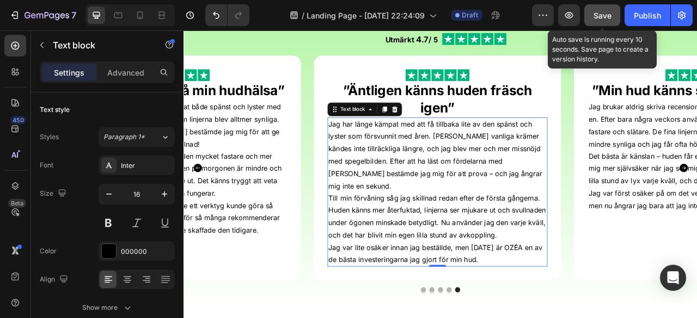
click at [606, 25] on button "Save" at bounding box center [602, 15] width 36 height 22
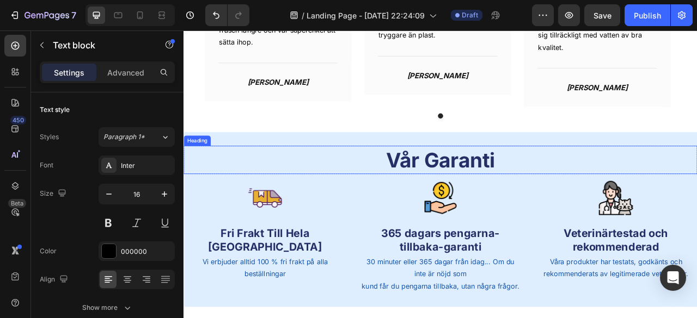
scroll to position [2858, 0]
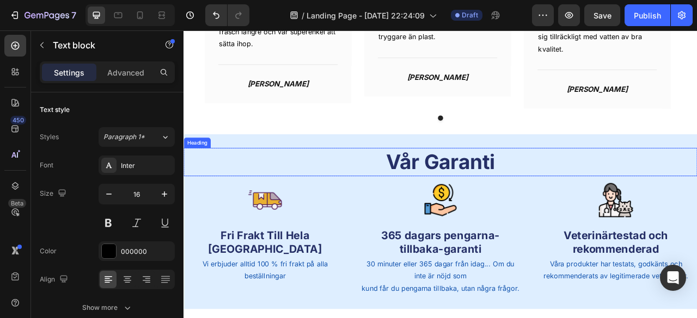
click at [639, 216] on div "Vår Garanti Heading Row Image Fri Frakt Till Hela Sverige Text Block Vi erbjude…" at bounding box center [509, 273] width 653 height 187
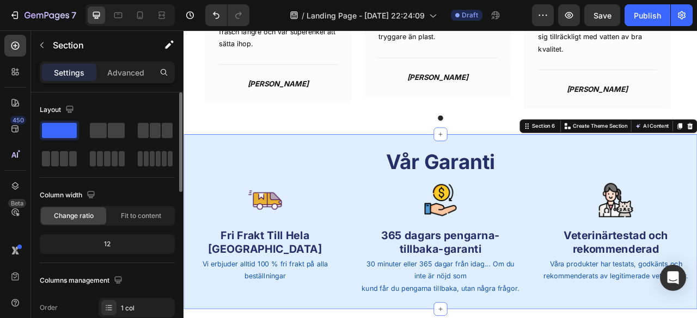
click at [60, 133] on span at bounding box center [59, 130] width 35 height 15
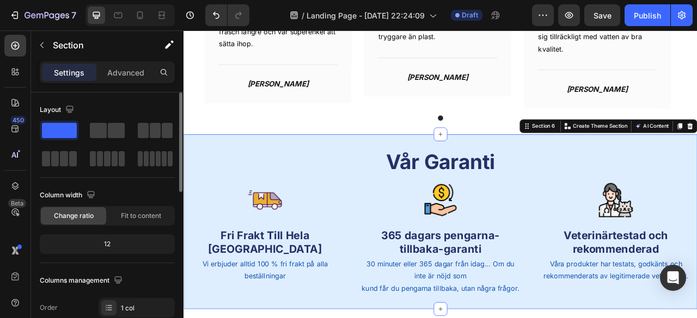
click at [60, 133] on span at bounding box center [59, 130] width 35 height 15
click at [66, 133] on span at bounding box center [59, 130] width 35 height 15
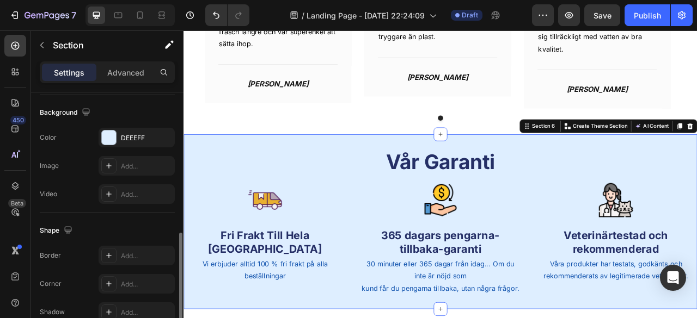
scroll to position [354, 0]
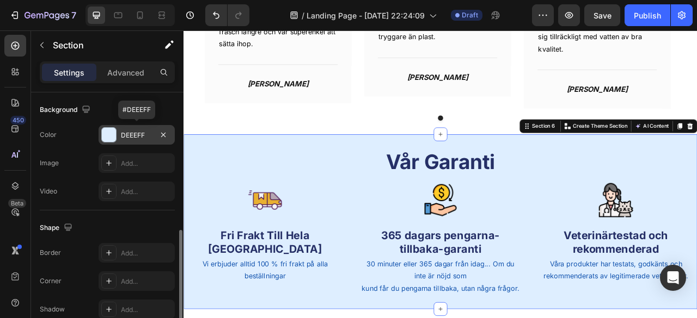
click at [134, 134] on div "DEEEFF" at bounding box center [137, 136] width 32 height 10
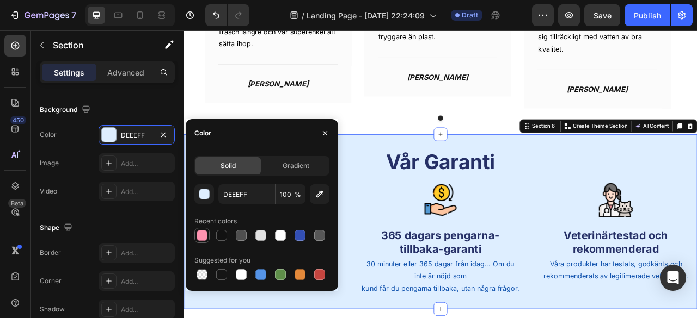
click at [202, 234] on div at bounding box center [201, 235] width 11 height 11
type input "FF93B0"
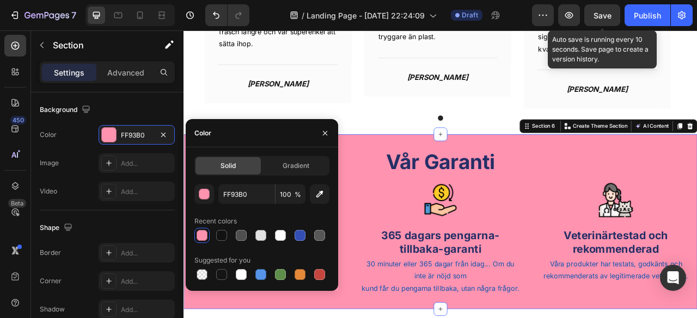
click at [603, 15] on span "Save" at bounding box center [602, 15] width 18 height 9
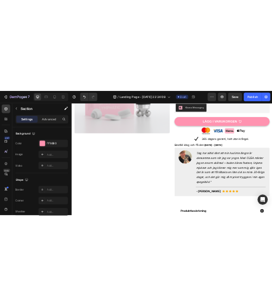
scroll to position [0, 0]
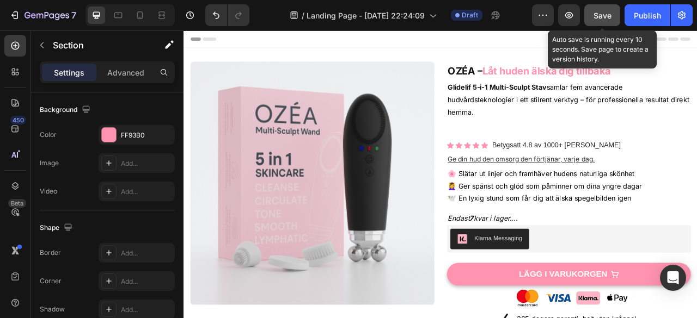
click at [605, 21] on button "Save" at bounding box center [602, 15] width 36 height 22
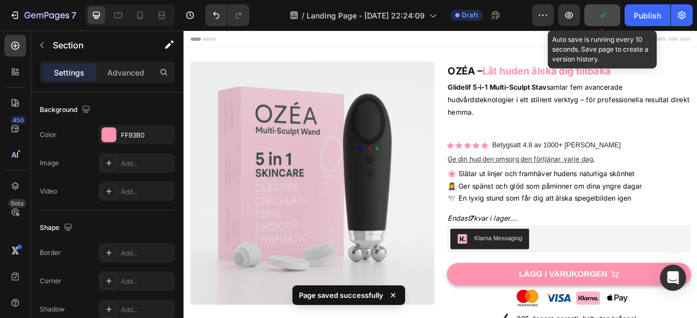
click at [605, 21] on button "button" at bounding box center [602, 15] width 36 height 22
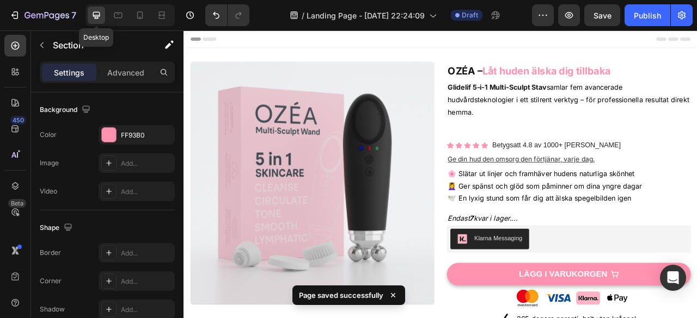
click at [102, 18] on div at bounding box center [96, 15] width 17 height 17
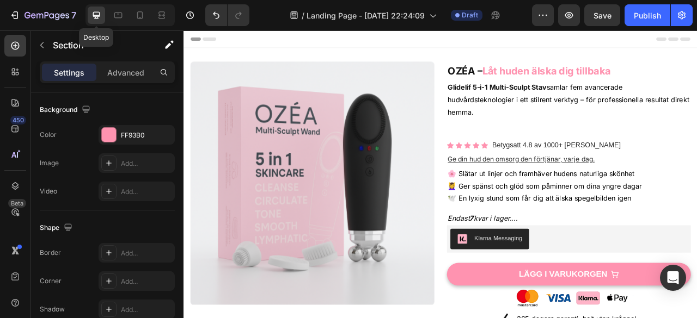
click at [97, 17] on icon at bounding box center [96, 15] width 7 height 7
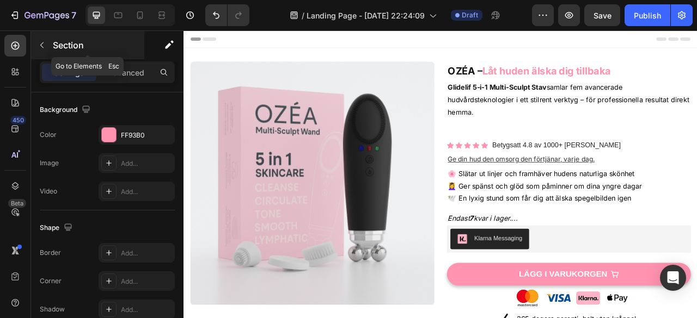
click at [38, 42] on icon "button" at bounding box center [42, 45] width 9 height 9
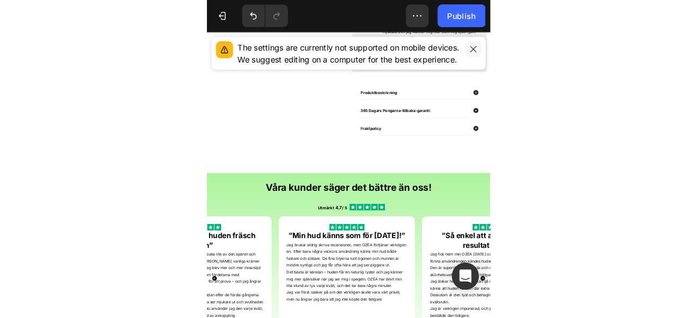
scroll to position [963, 0]
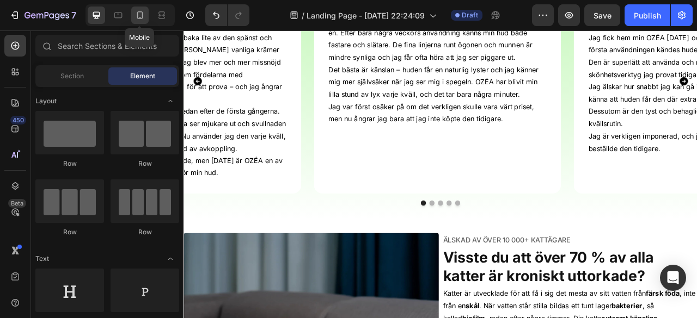
click at [142, 16] on icon at bounding box center [140, 15] width 6 height 8
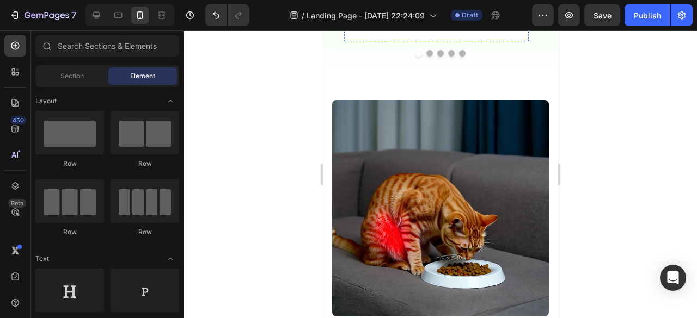
scroll to position [1461, 0]
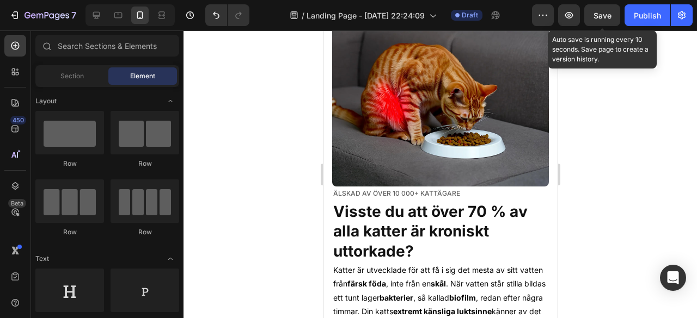
click at [606, 20] on div "Save" at bounding box center [602, 15] width 18 height 11
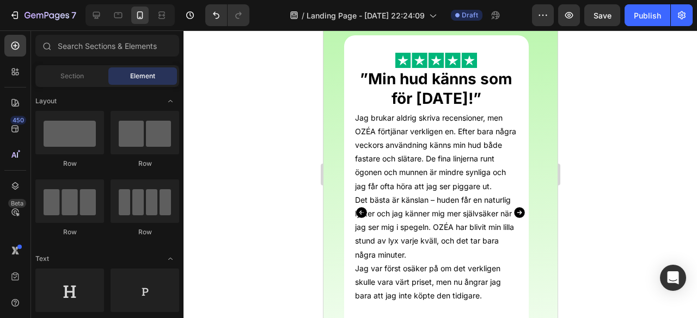
scroll to position [1055, 0]
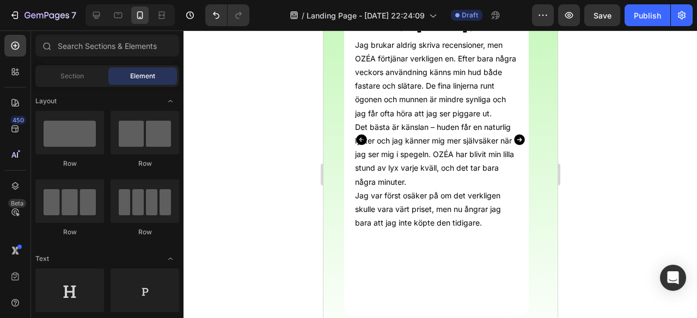
click at [595, 165] on div at bounding box center [439, 174] width 513 height 288
click at [579, 12] on button "button" at bounding box center [569, 15] width 22 height 22
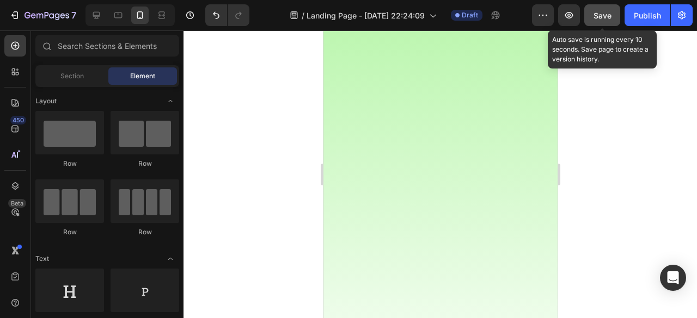
scroll to position [1380, 0]
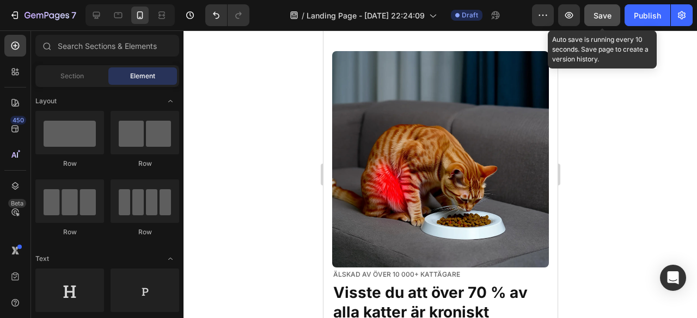
click at [606, 19] on span "Save" at bounding box center [602, 15] width 18 height 9
